Goal: Obtain resource: Obtain resource

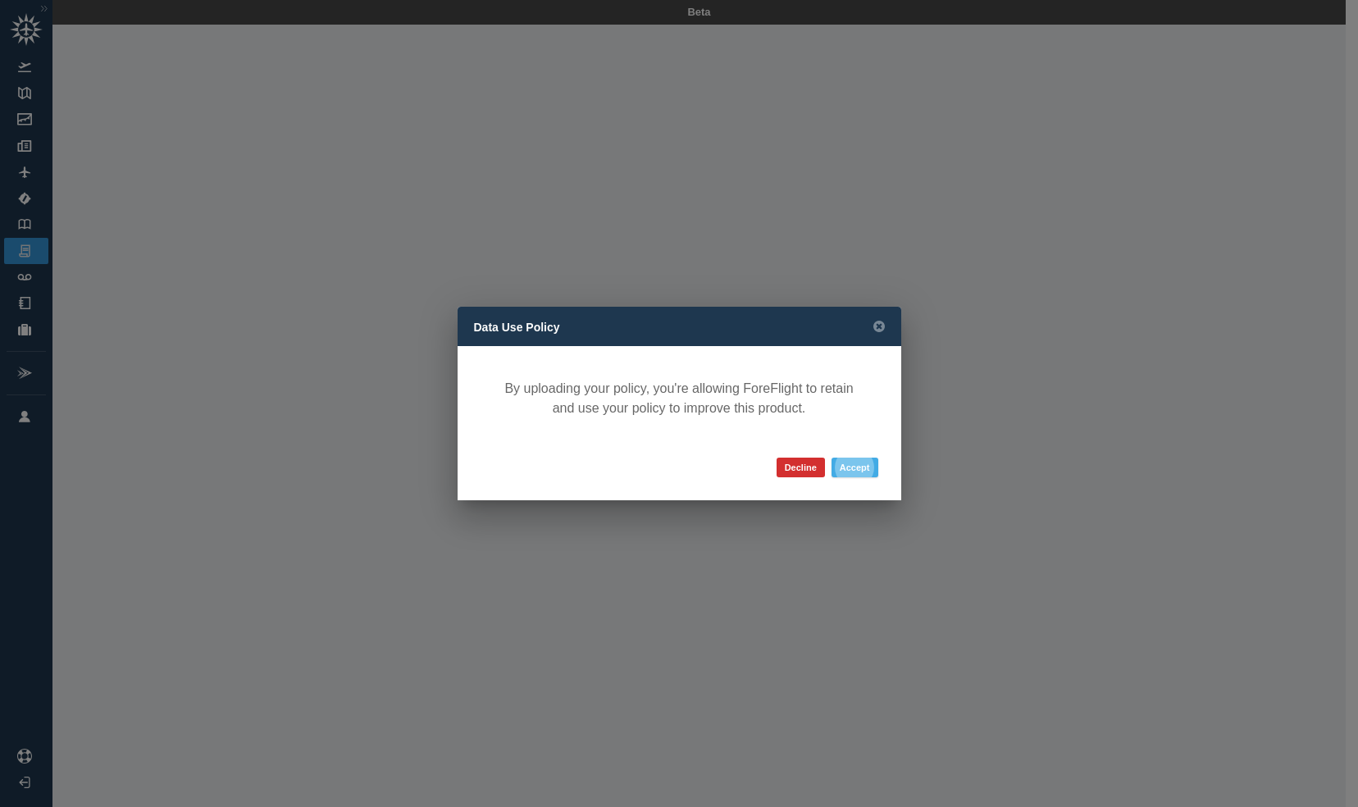
click at [850, 459] on button "Accept" at bounding box center [855, 468] width 47 height 20
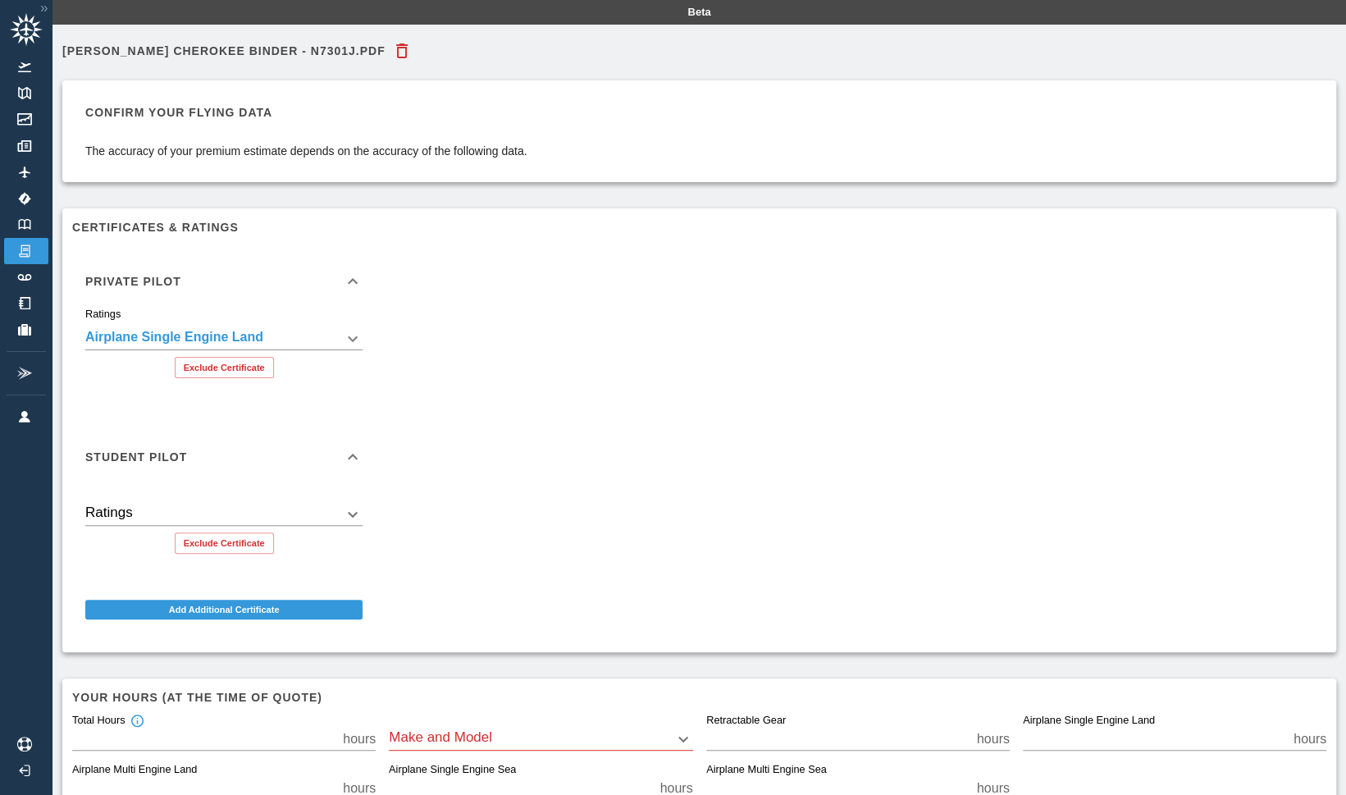
click at [358, 458] on icon at bounding box center [353, 457] width 20 height 20
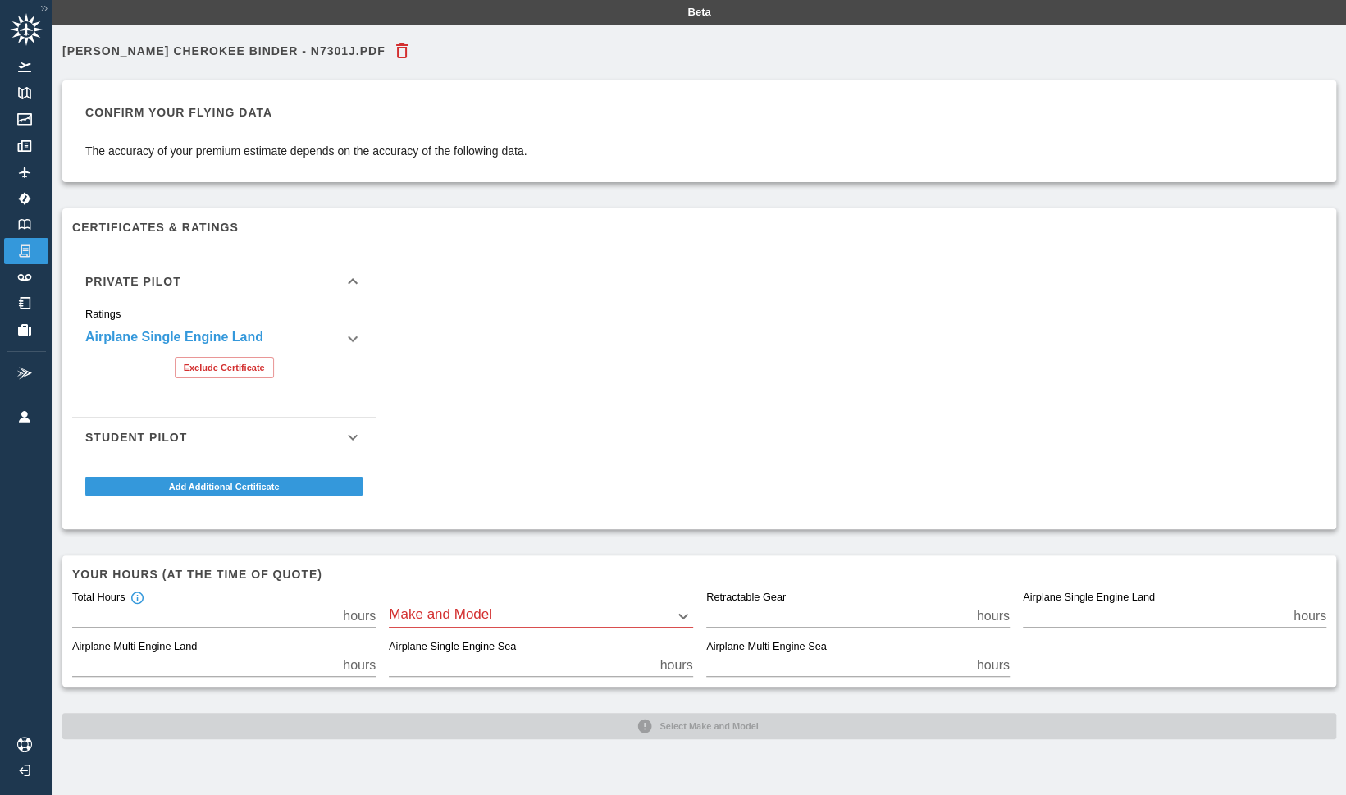
click at [352, 438] on icon at bounding box center [353, 437] width 20 height 20
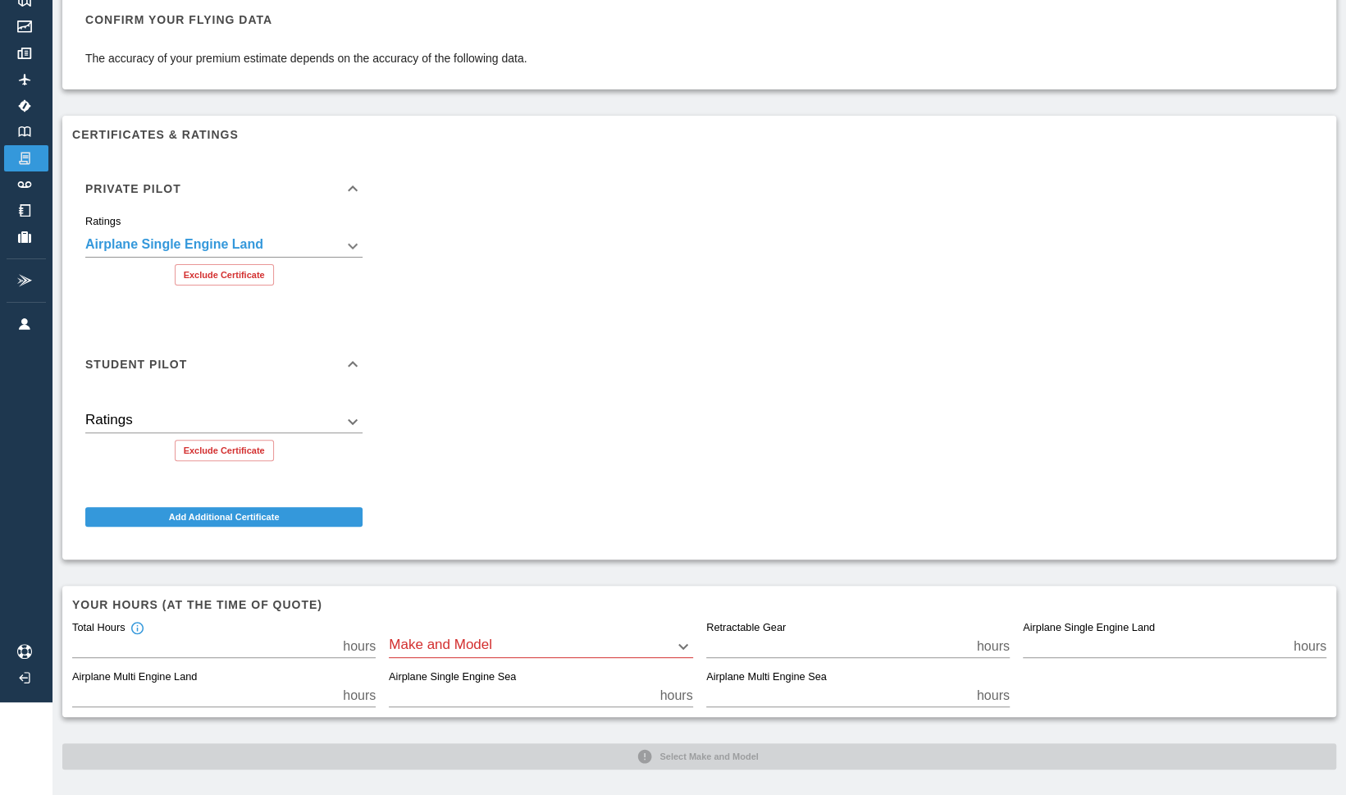
scroll to position [101, 0]
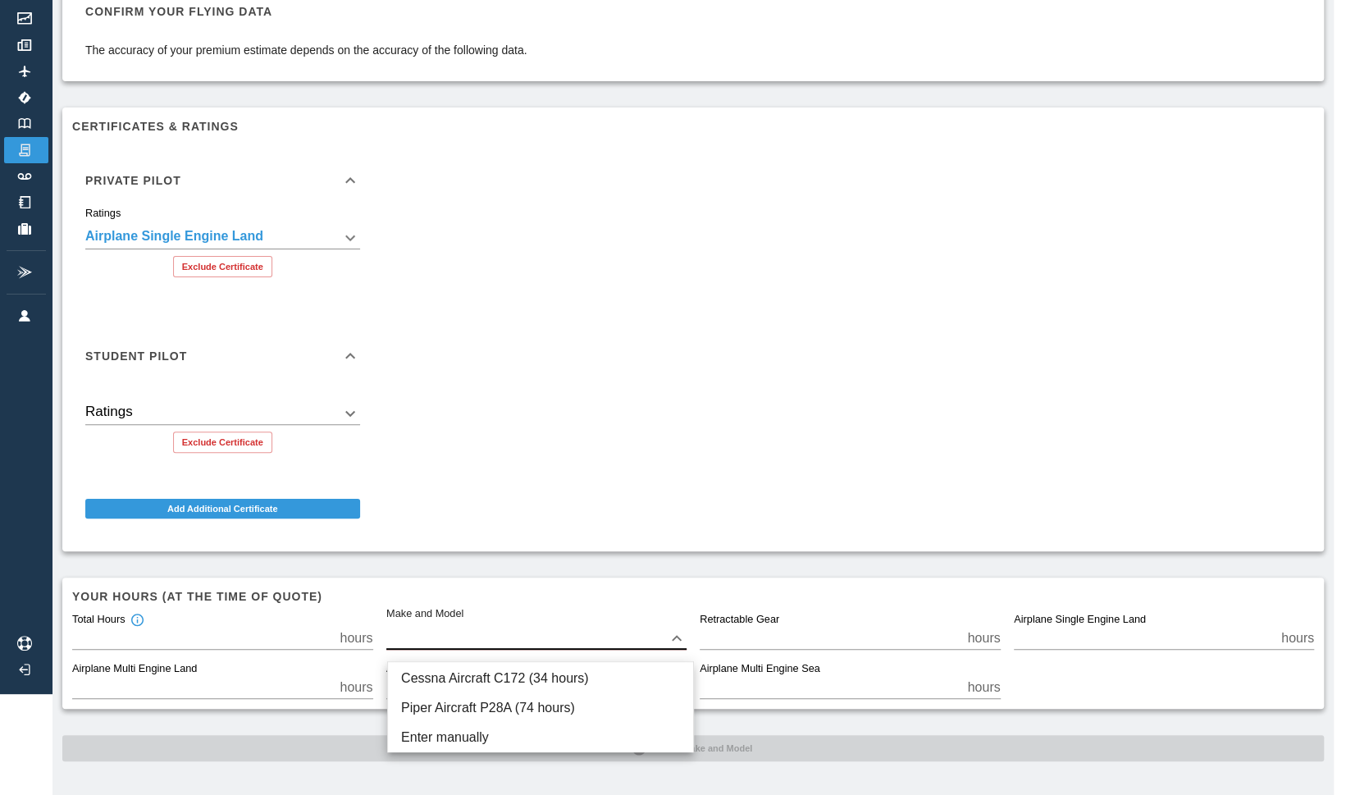
click at [531, 635] on body "**********" at bounding box center [673, 296] width 1346 height 795
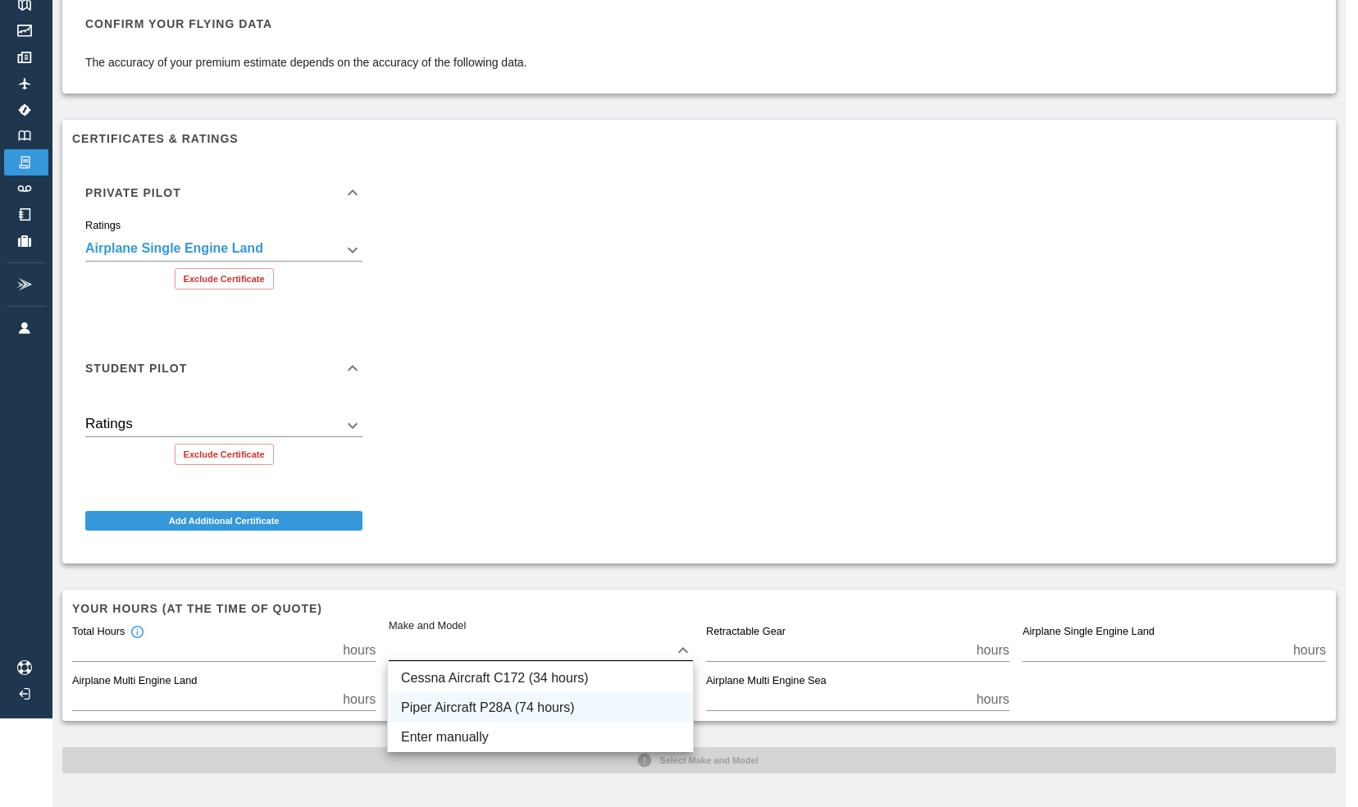
click at [492, 709] on li "Piper Aircraft P28A (74 hours)" at bounding box center [540, 708] width 305 height 30
type input "****"
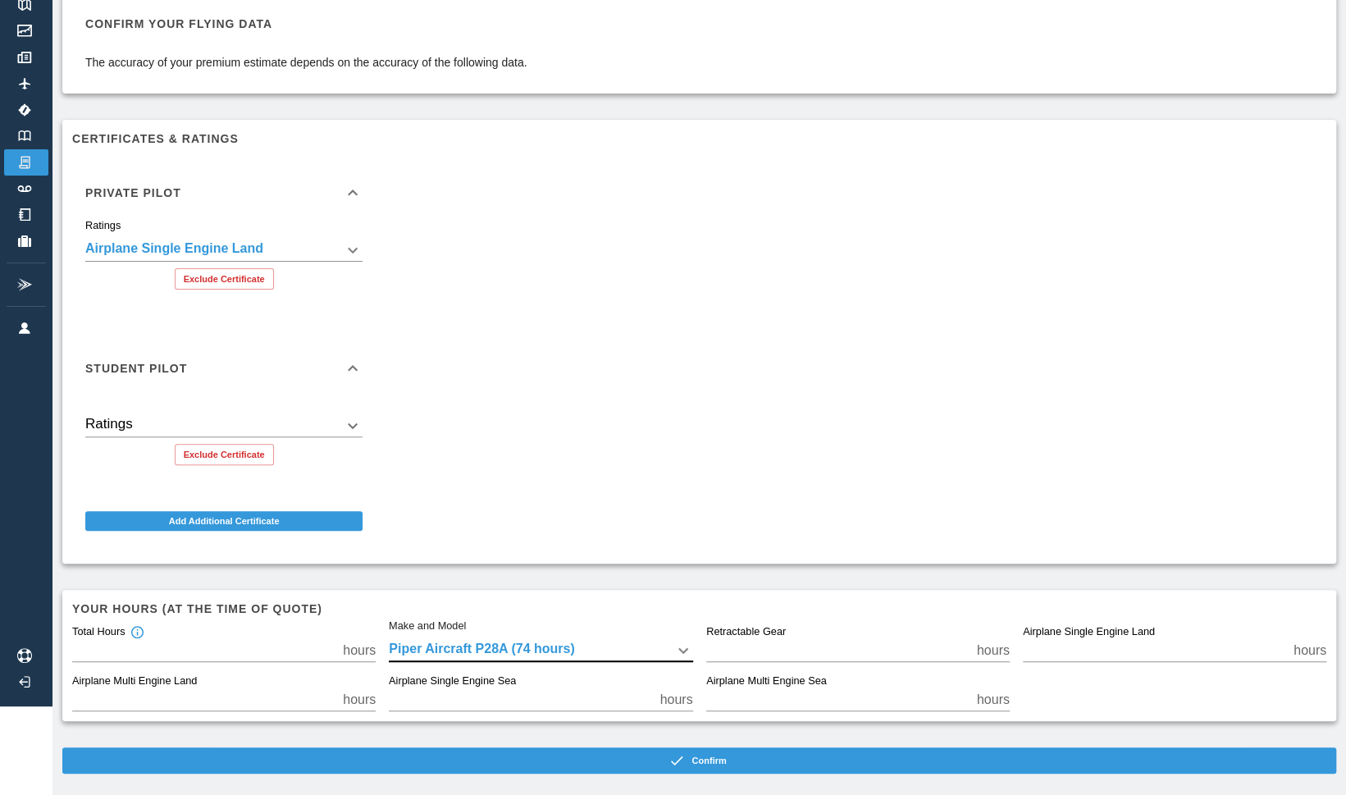
scroll to position [101, 0]
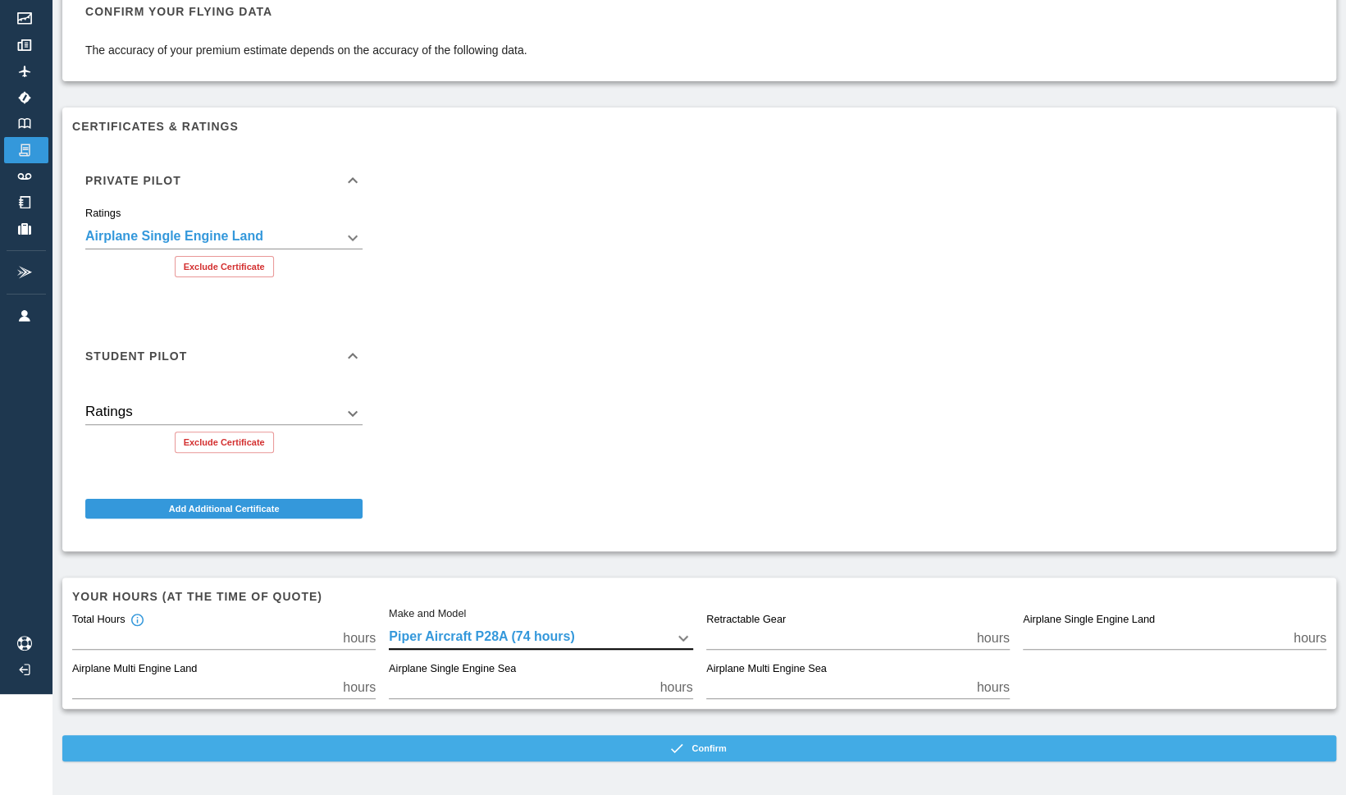
click at [748, 745] on button "Confirm" at bounding box center [699, 748] width 1274 height 26
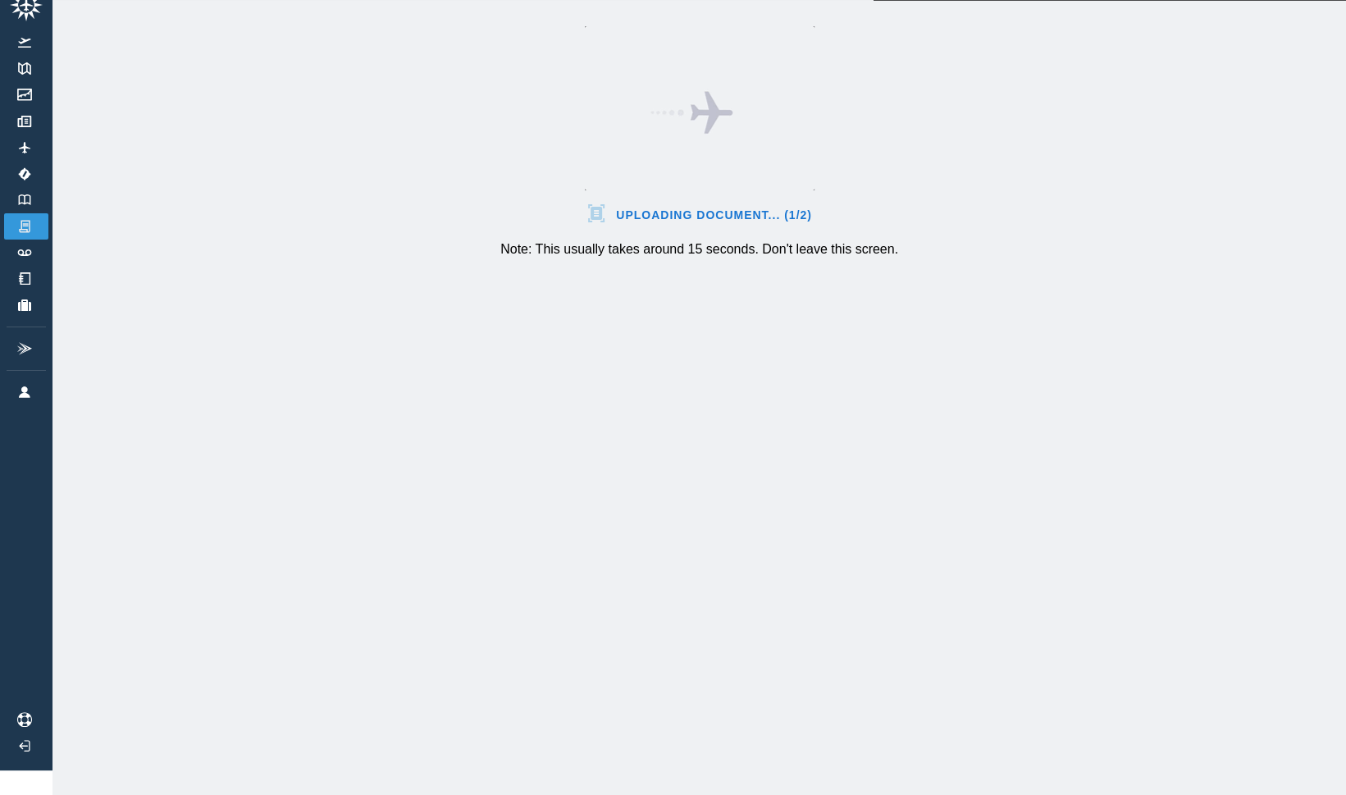
scroll to position [37, 0]
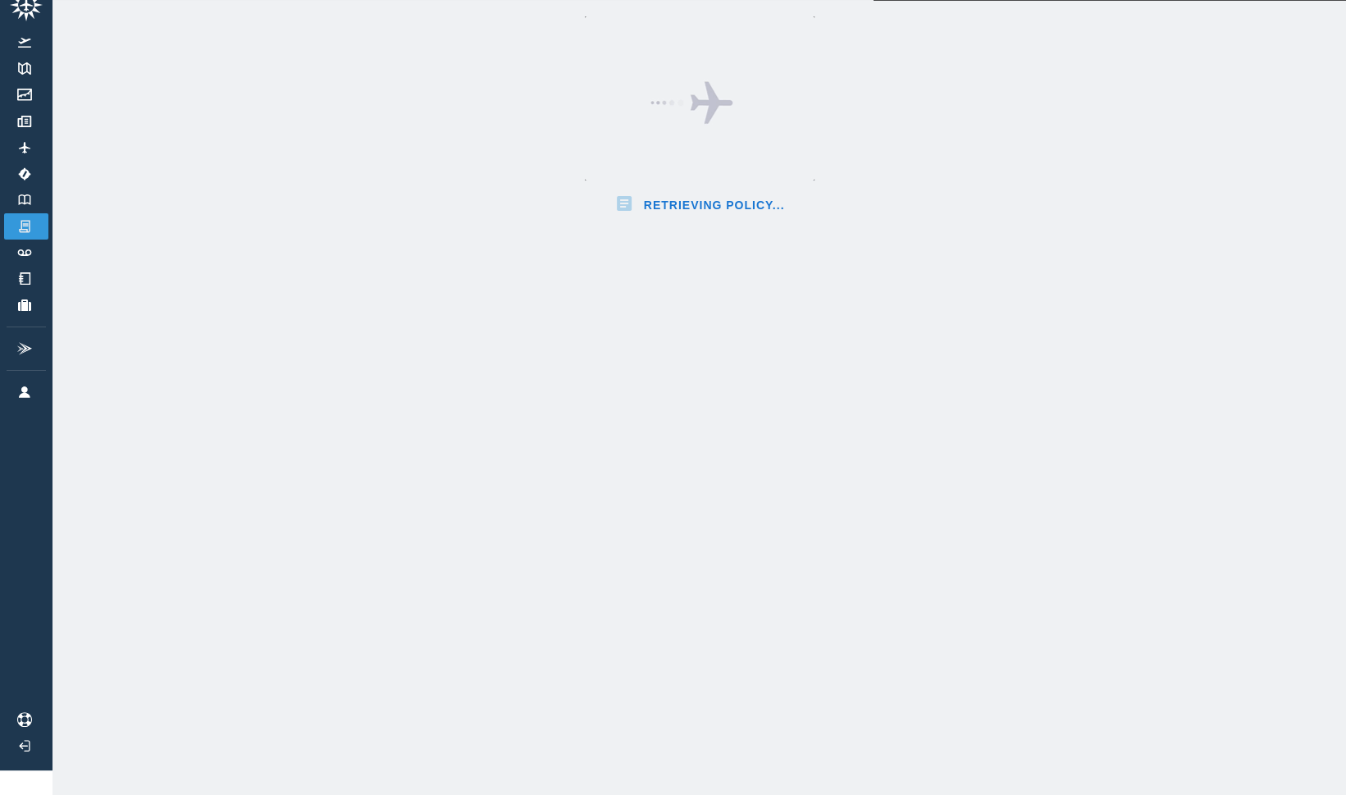
scroll to position [101, 0]
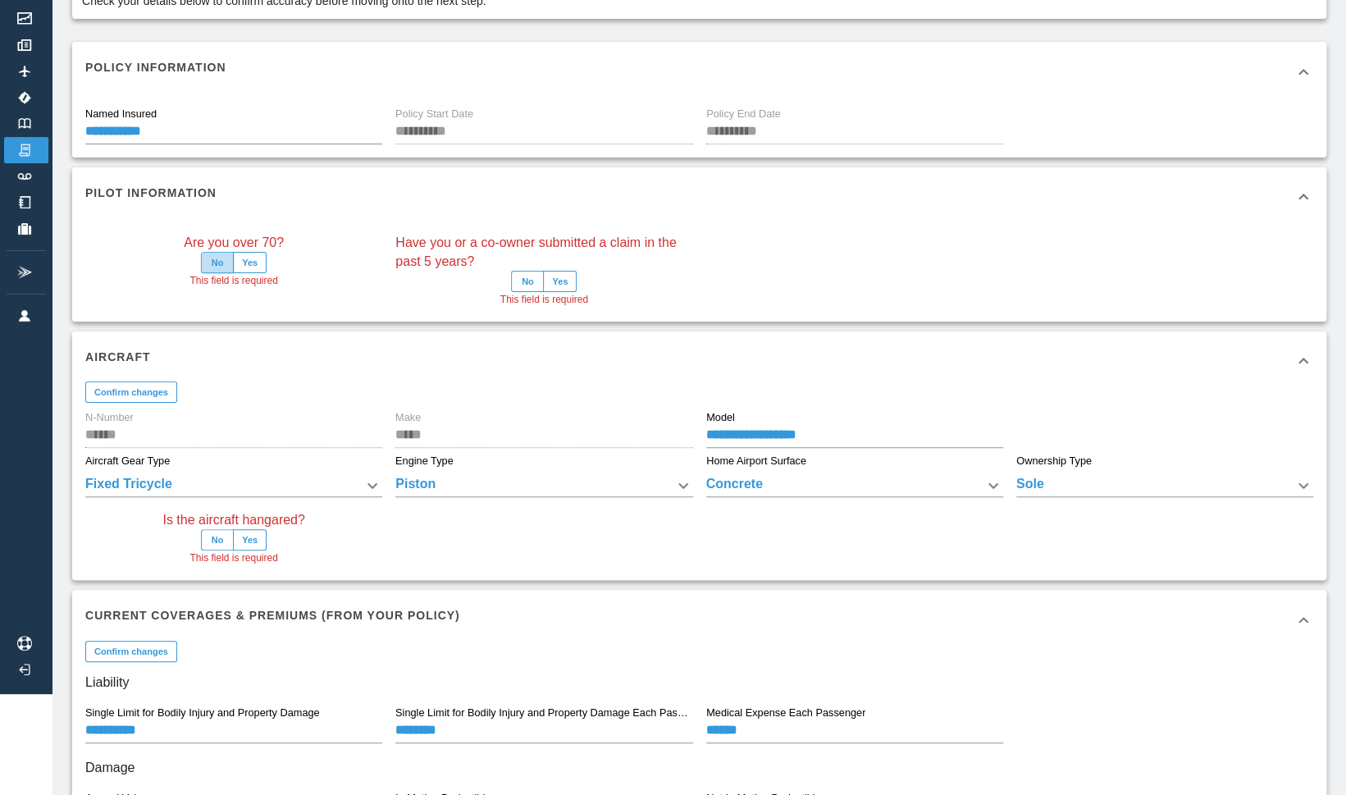
click at [211, 266] on button "No" at bounding box center [217, 262] width 33 height 21
click at [535, 282] on button "No" at bounding box center [527, 281] width 33 height 21
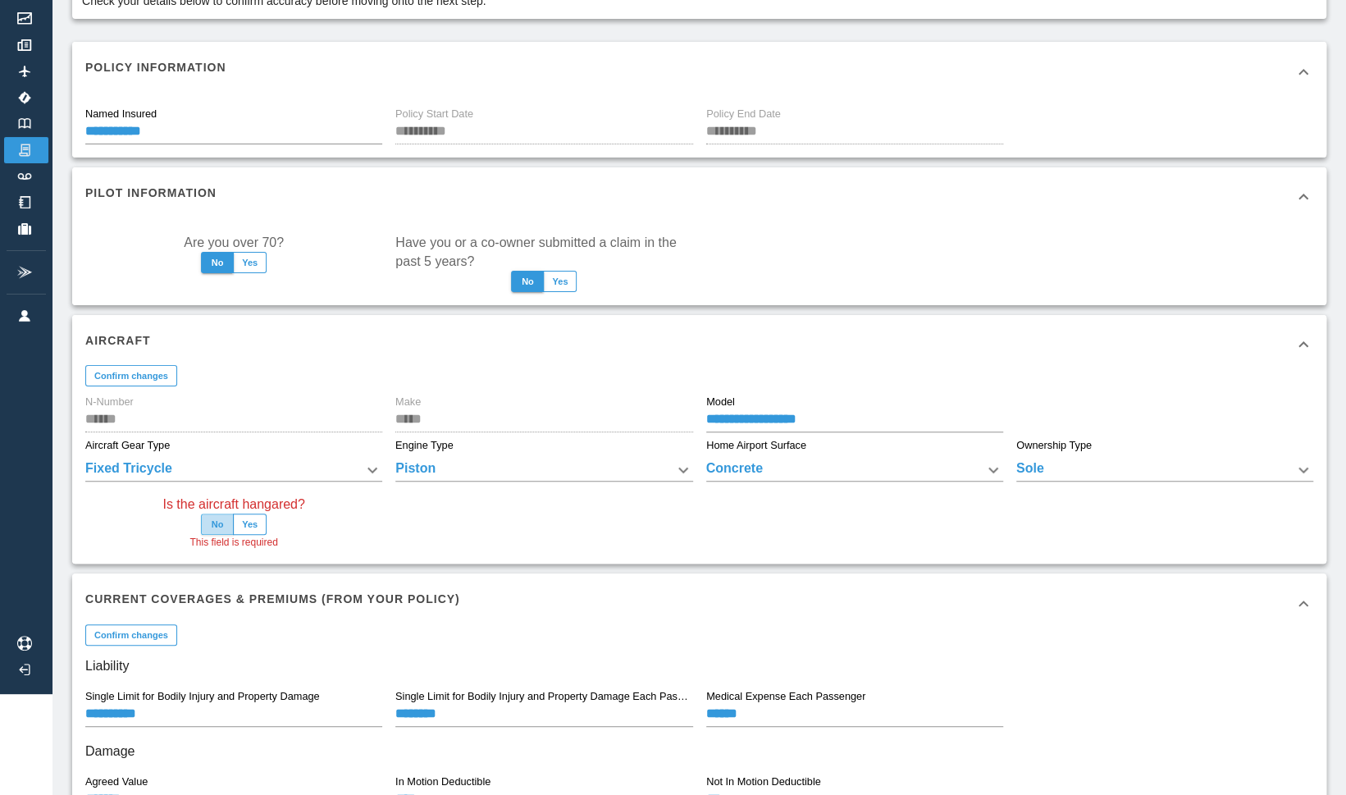
click at [208, 523] on button "No" at bounding box center [217, 523] width 33 height 21
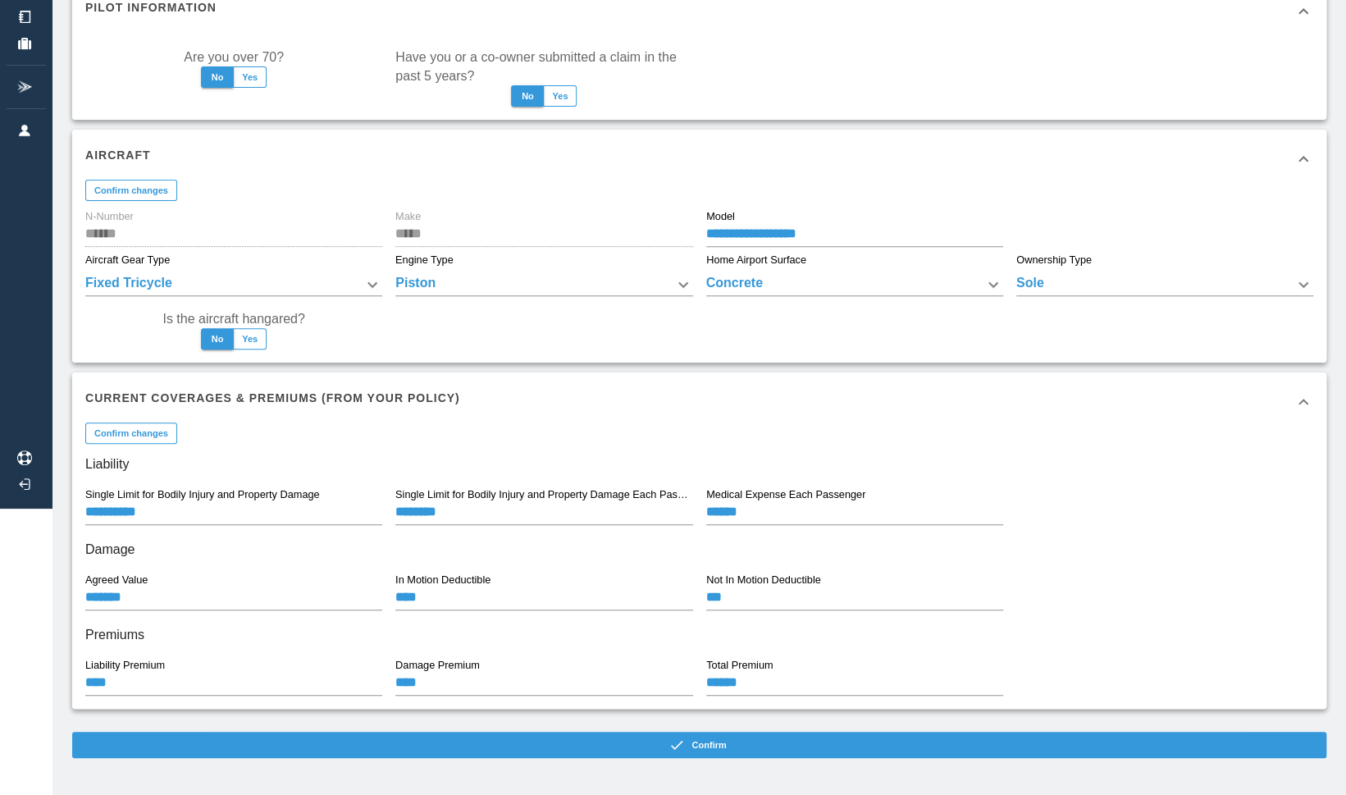
scroll to position [294, 0]
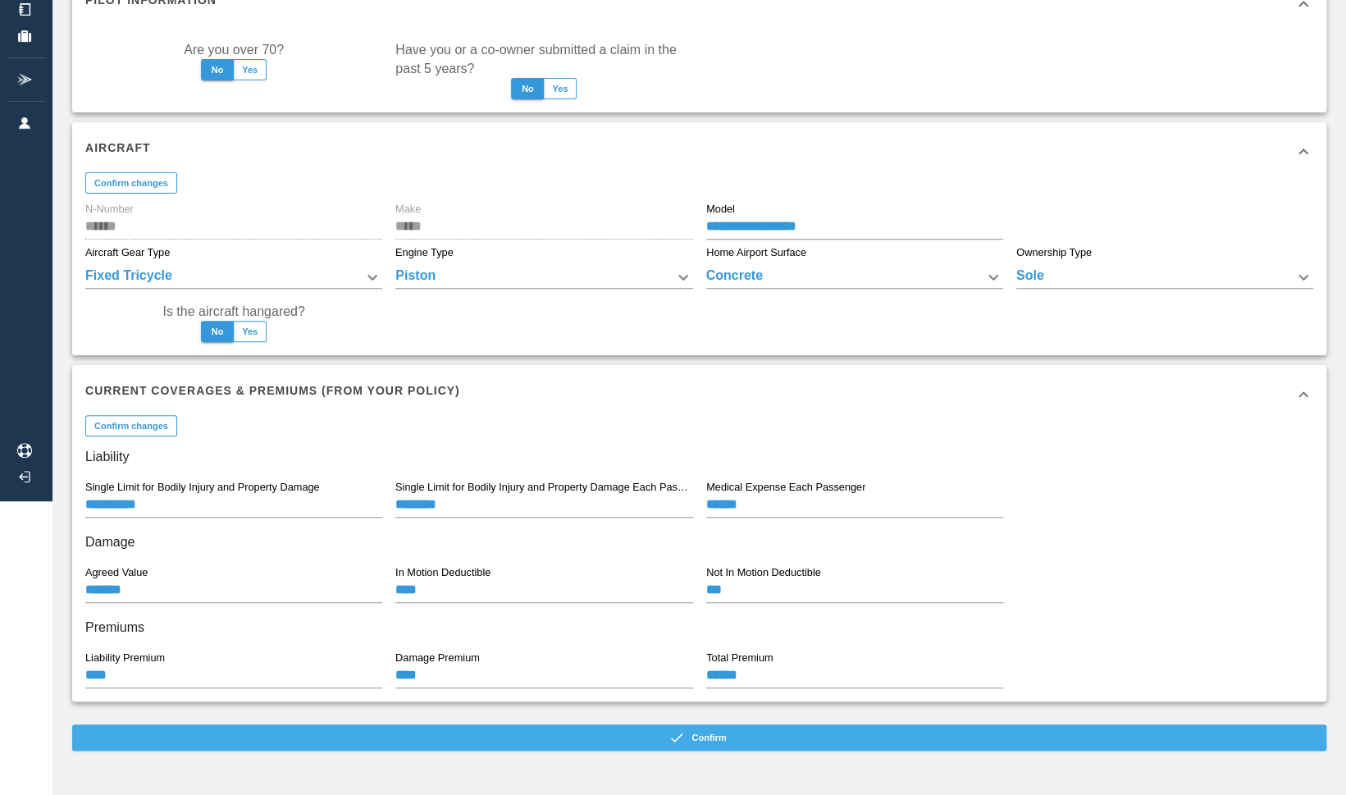
click at [770, 737] on button "Confirm" at bounding box center [699, 737] width 1254 height 26
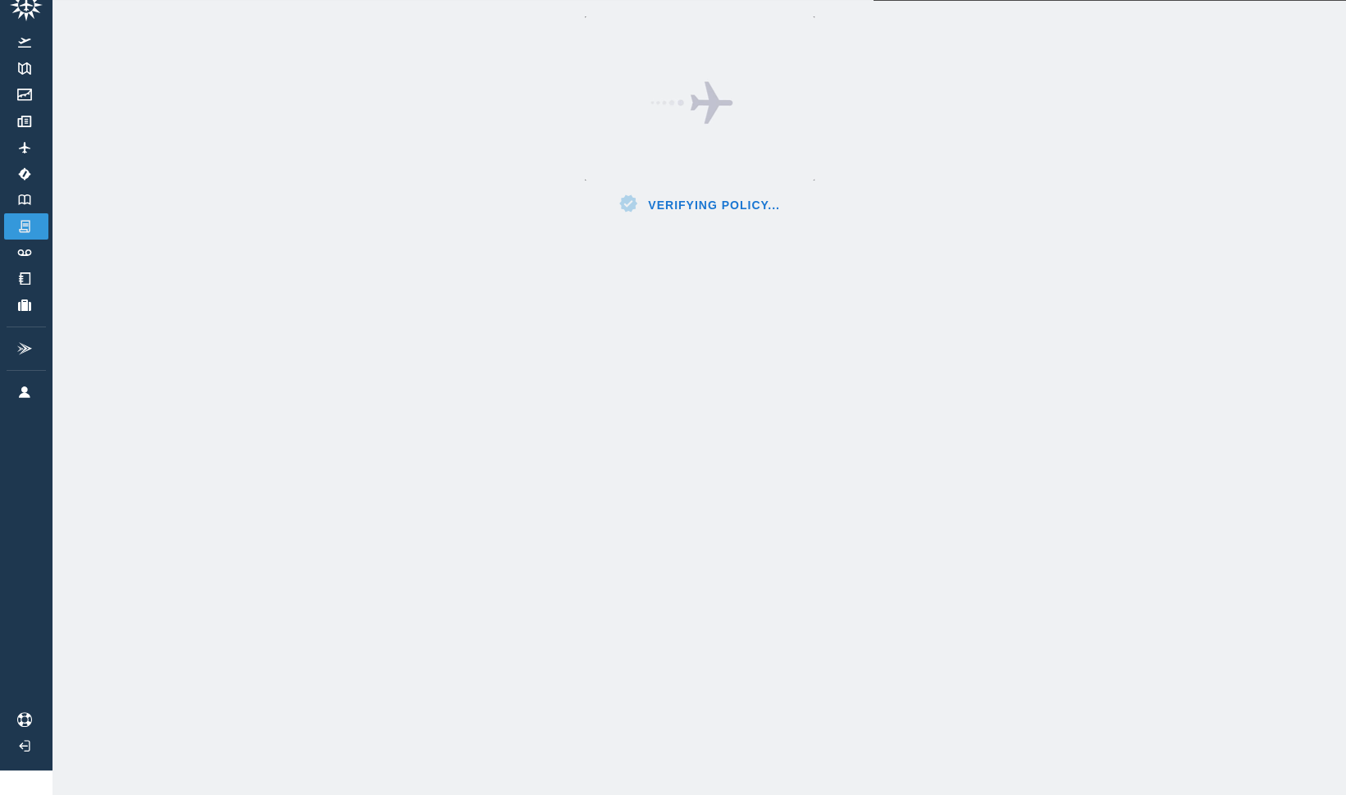
scroll to position [37, 0]
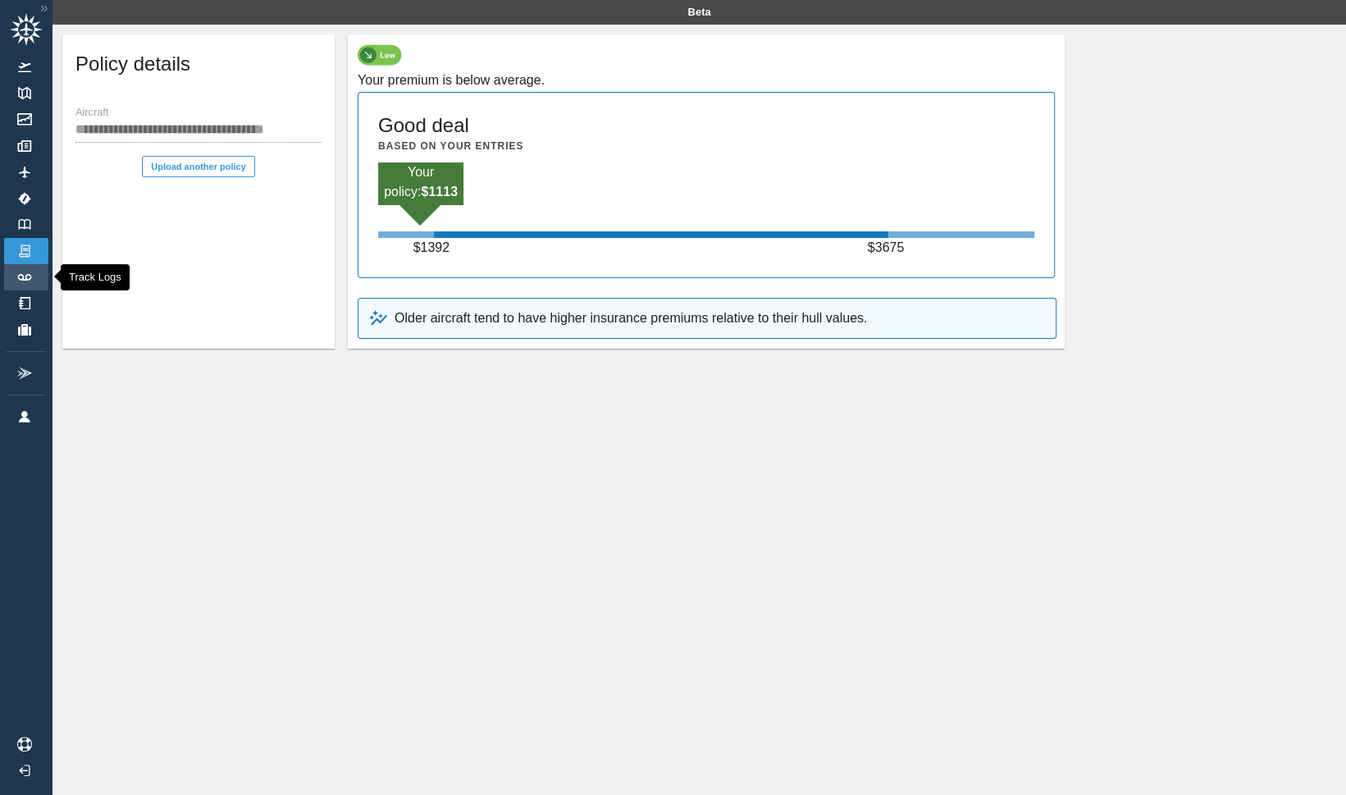
click at [17, 283] on link "Track Logs" at bounding box center [26, 277] width 44 height 26
